Goal: Information Seeking & Learning: Learn about a topic

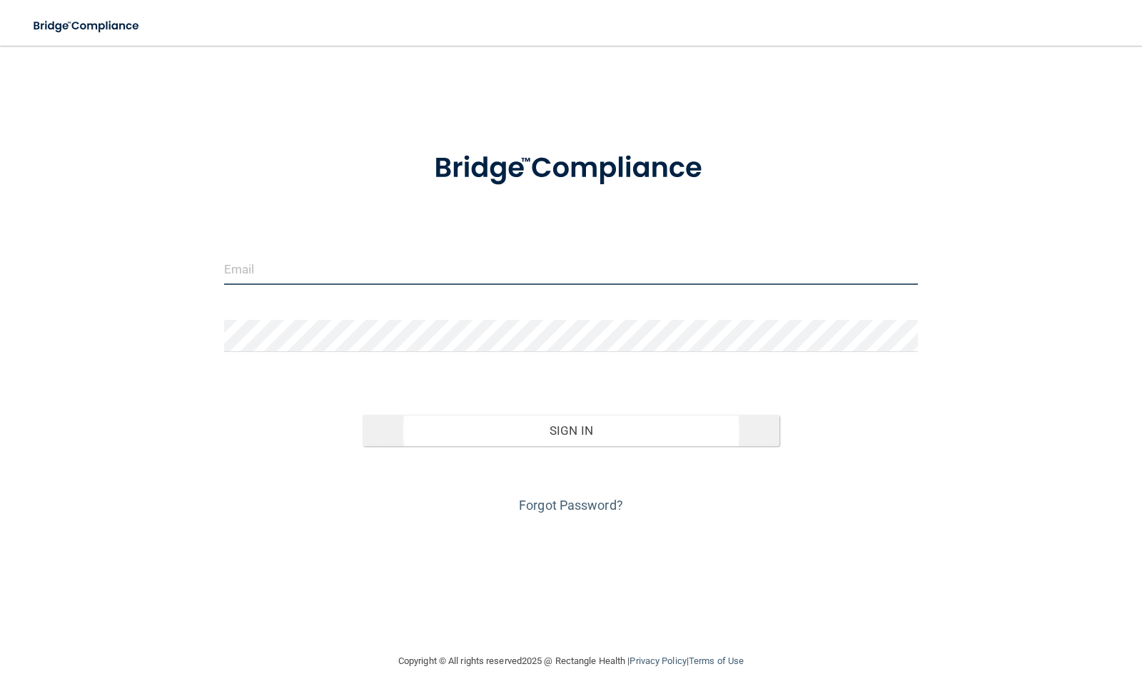
type input "[EMAIL_ADDRESS][DOMAIN_NAME]"
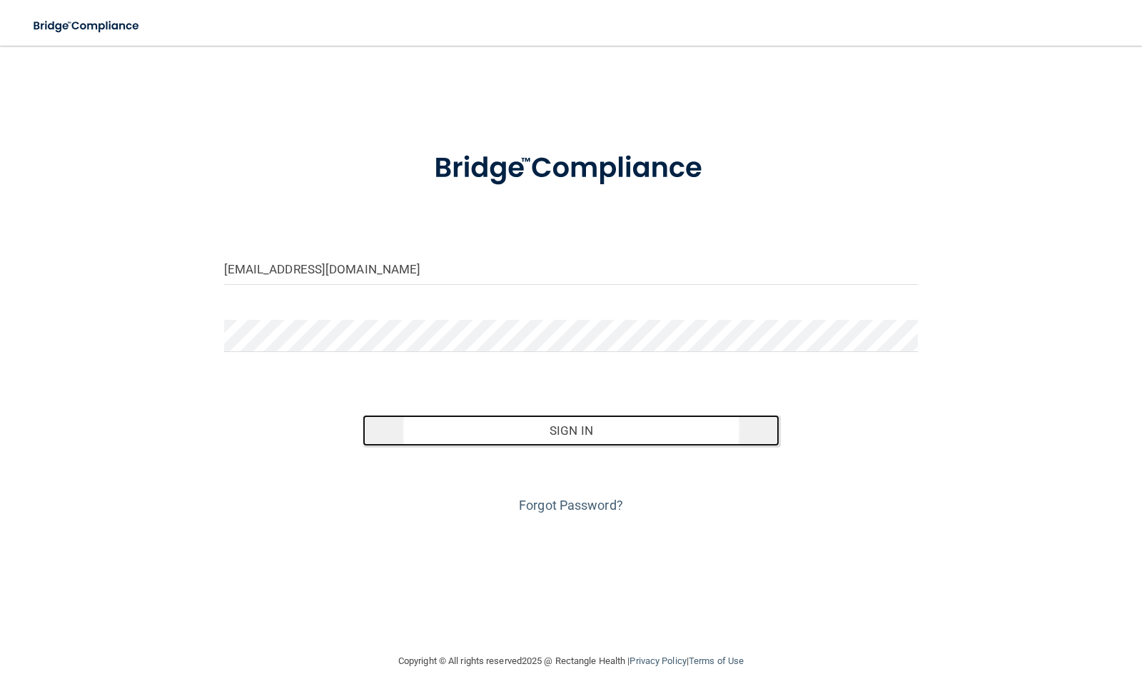
click at [584, 431] on button "Sign In" at bounding box center [571, 430] width 417 height 31
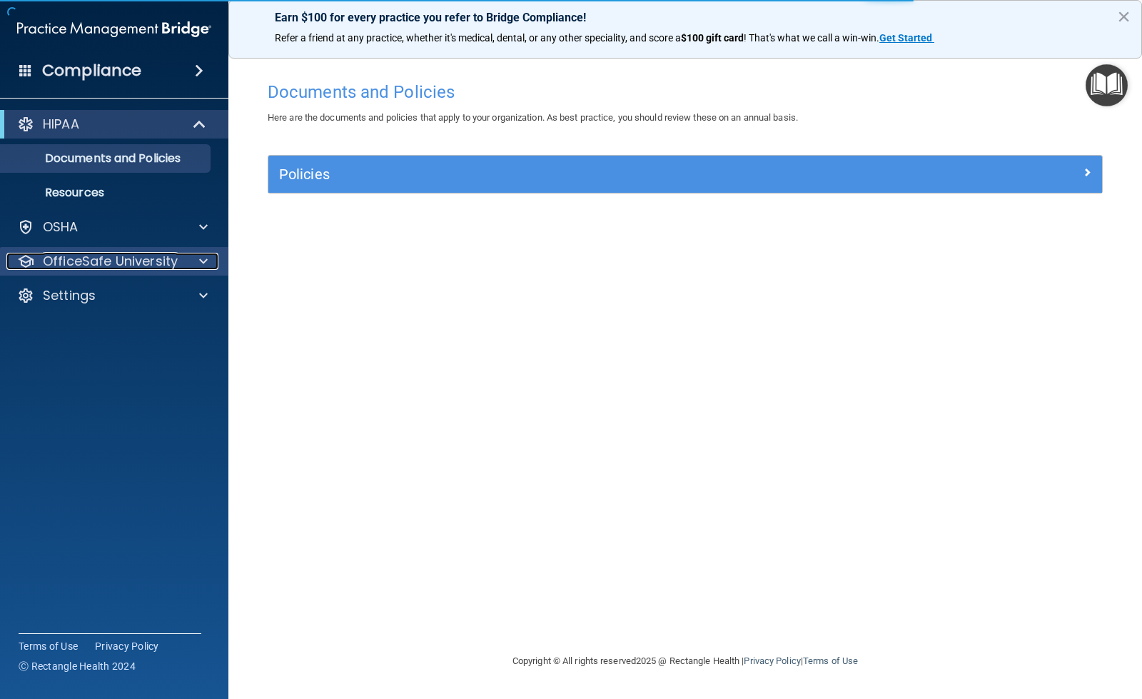
click at [203, 262] on span at bounding box center [203, 261] width 9 height 17
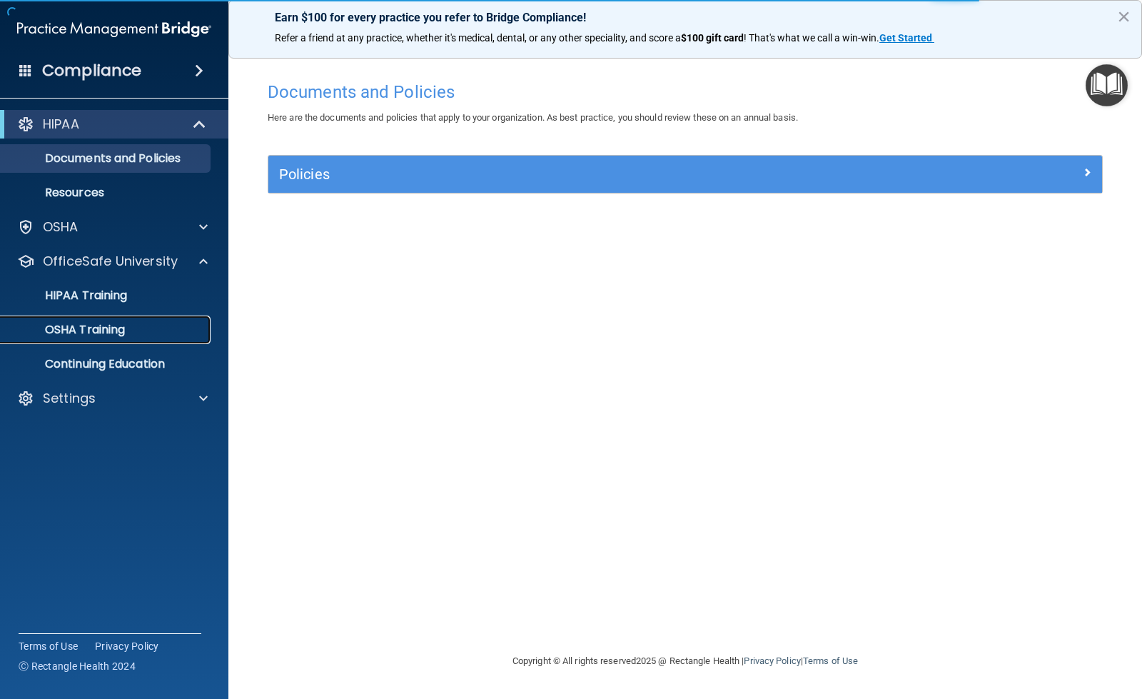
click at [125, 320] on link "OSHA Training" at bounding box center [98, 330] width 225 height 29
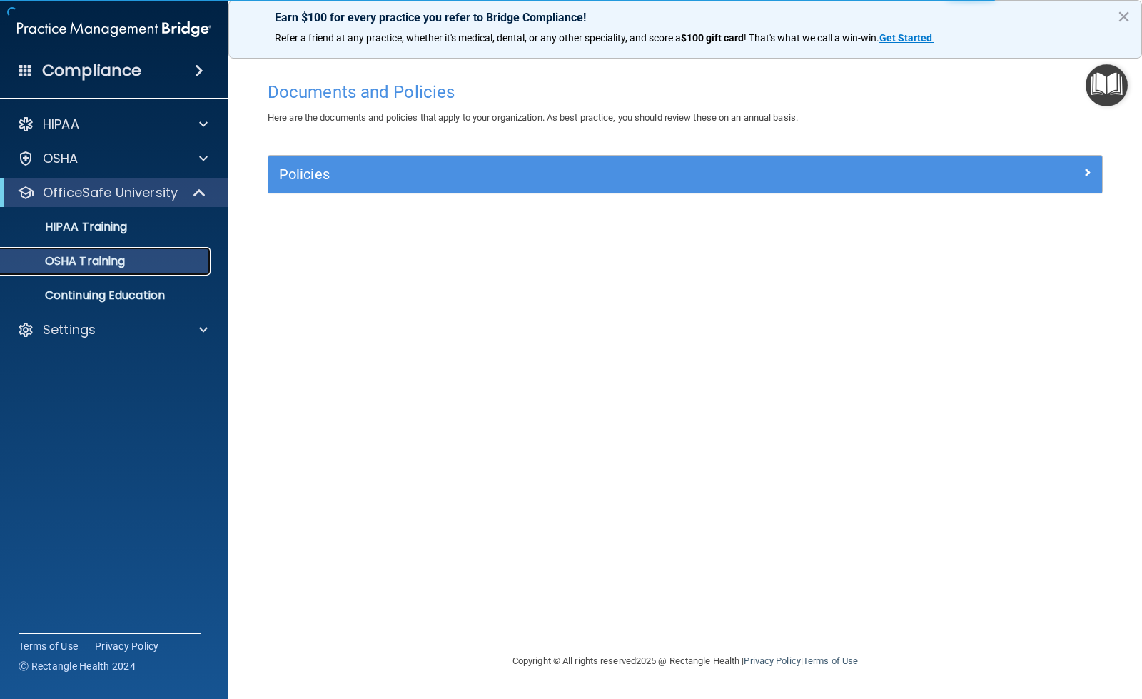
click at [117, 266] on p "OSHA Training" at bounding box center [67, 261] width 116 height 14
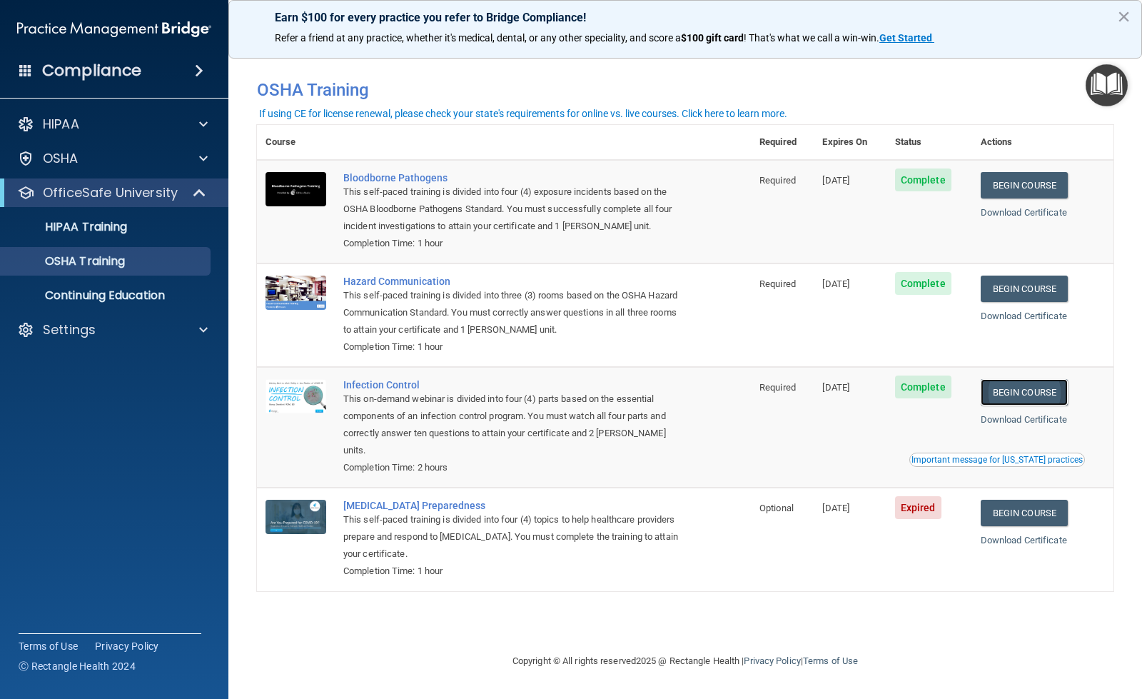
click at [1011, 395] on link "Begin Course" at bounding box center [1024, 392] width 87 height 26
